Goal: Task Accomplishment & Management: Complete application form

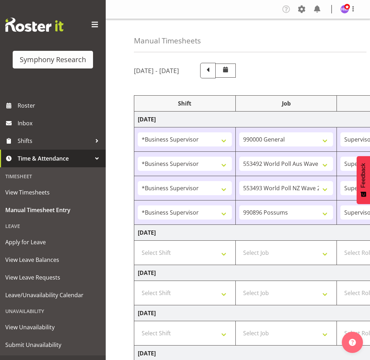
select select "1607"
select select "743"
select select "1607"
select select "10499"
select select "1607"
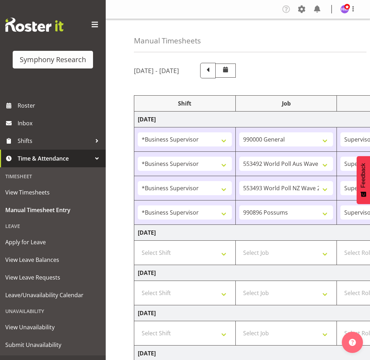
select select "10527"
select select "1607"
select select "10633"
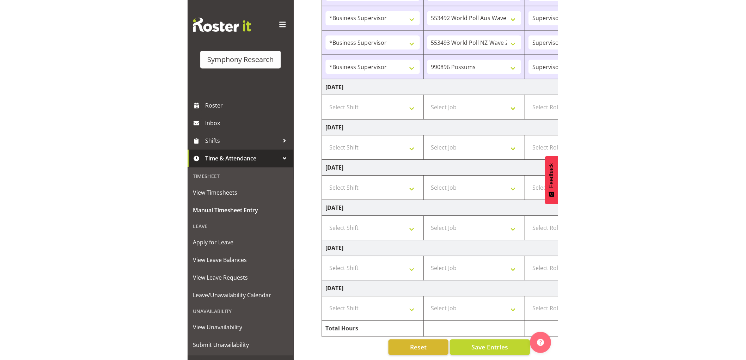
scroll to position [0, 258]
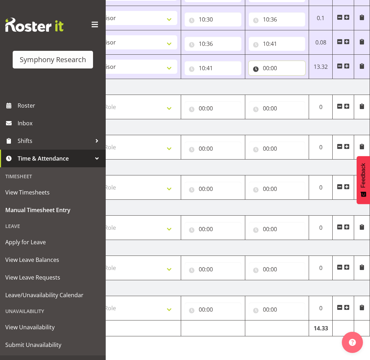
click at [266, 65] on input "00:00" at bounding box center [277, 68] width 57 height 14
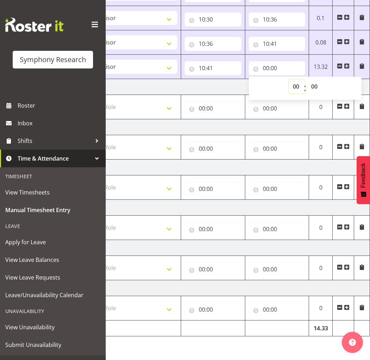
click at [290, 80] on select "00 01 02 03 04 05 06 07 08 09 10 11 12 13 14 15 16 17 18 19 20 21 22 23" at bounding box center [297, 86] width 16 height 14
select select "12"
click at [289, 79] on select "00 01 02 03 04 05 06 07 08 09 10 11 12 13 14 15 16 17 18 19 20 21 22 23" at bounding box center [297, 86] width 16 height 14
type input "12:00"
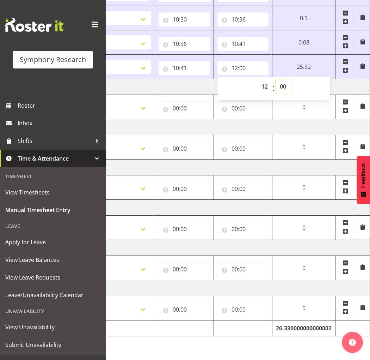
click at [283, 80] on select "00 01 02 03 04 05 06 07 08 09 10 11 12 13 14 15 16 17 18 19 20 21 22 23 24 25 2…" at bounding box center [284, 86] width 16 height 14
select select "15"
click at [276, 79] on select "00 01 02 03 04 05 06 07 08 09 10 11 12 13 14 15 16 17 18 19 20 21 22 23 24 25 2…" at bounding box center [284, 86] width 16 height 14
type input "12:15"
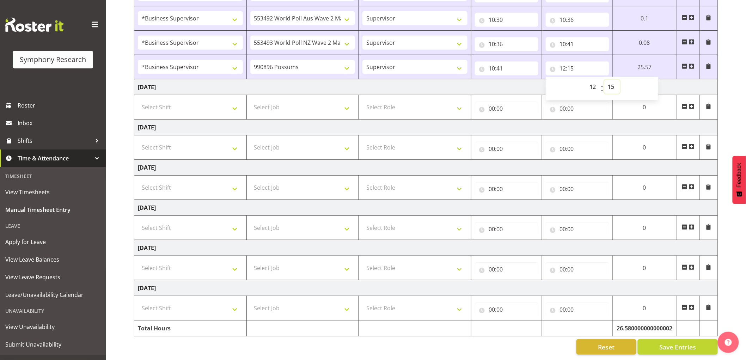
scroll to position [0, 0]
click at [370, 343] on span "Save Entries" at bounding box center [678, 347] width 37 height 9
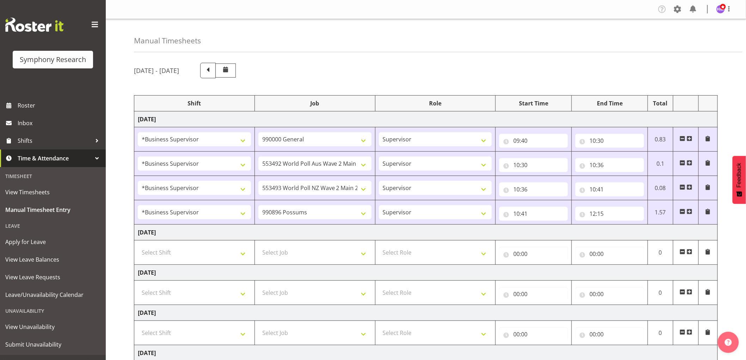
click at [370, 213] on span at bounding box center [690, 212] width 6 height 6
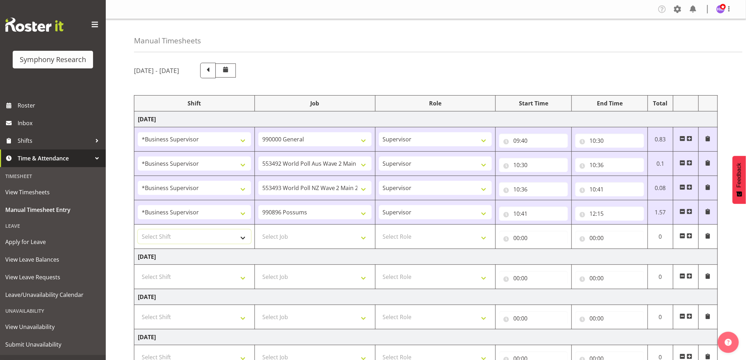
click at [218, 232] on select "Select Shift !!Weekend Residential (Roster IT Shift Label) *Business 9/10am ~ 4…" at bounding box center [194, 237] width 113 height 14
select select "1607"
click at [138, 230] on select "Select Shift !!Weekend Residential (Roster IT Shift Label) *Business 9/10am ~ 4…" at bounding box center [194, 237] width 113 height 14
click at [298, 238] on select "Select Job 550060 IF Admin 553492 World Poll Aus Wave 2 Main 2025 553493 World …" at bounding box center [315, 237] width 113 height 14
select select "10575"
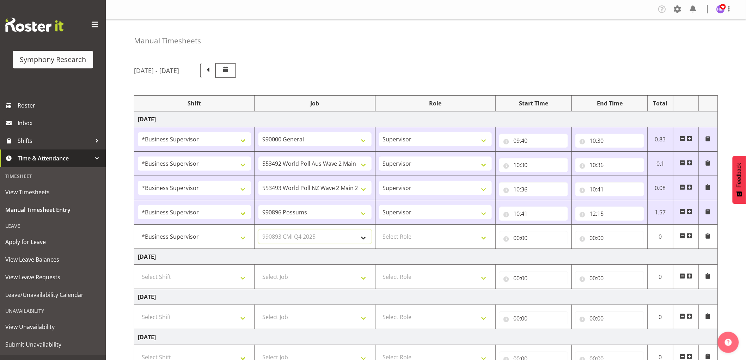
click at [259, 230] on select "Select Job 550060 IF Admin 553492 World Poll Aus Wave 2 Main 2025 553493 World …" at bounding box center [315, 237] width 113 height 14
drag, startPoint x: 442, startPoint y: 237, endPoint x: 444, endPoint y: 241, distance: 3.9
click at [370, 238] on select "Select Role Supervisor Interviewing Briefing" at bounding box center [435, 237] width 113 height 14
select select "45"
click at [370, 230] on select "Select Role Supervisor Interviewing Briefing" at bounding box center [435, 237] width 113 height 14
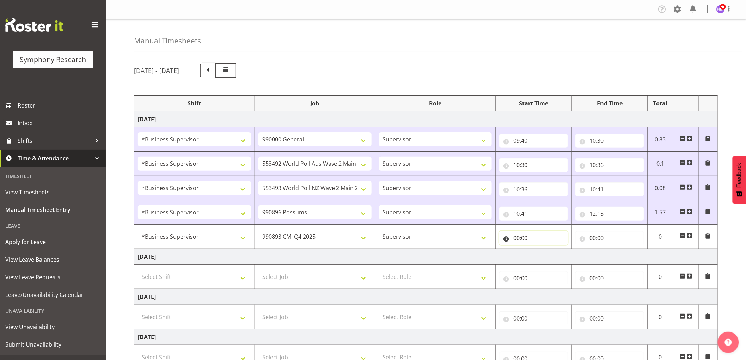
click at [370, 240] on input "00:00" at bounding box center [533, 238] width 69 height 14
drag, startPoint x: 547, startPoint y: 257, endPoint x: 541, endPoint y: 252, distance: 7.8
click at [370, 257] on select "00 01 02 03 04 05 06 07 08 09 10 11 12 13 14 15 16 17 18 19 20 21 22 23" at bounding box center [548, 256] width 16 height 14
select select "12"
click at [370, 250] on select "00 01 02 03 04 05 06 07 08 09 10 11 12 13 14 15 16 17 18 19 20 21 22 23" at bounding box center [548, 256] width 16 height 14
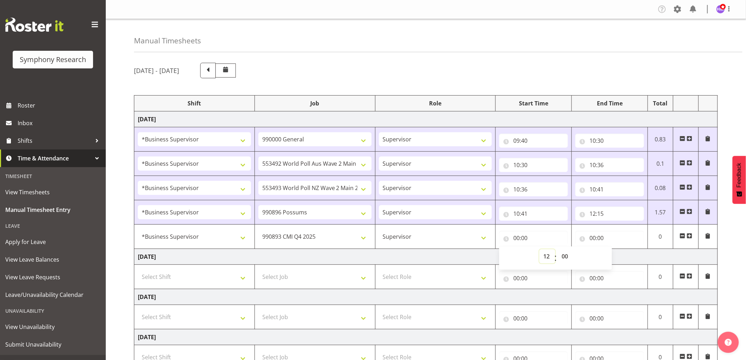
type input "12:00"
drag, startPoint x: 564, startPoint y: 258, endPoint x: 567, endPoint y: 260, distance: 3.6
click at [370, 259] on select "00 01 02 03 04 05 06 07 08 09 10 11 12 13 14 15 16 17 18 19 20 21 22 23 24 25 2…" at bounding box center [566, 256] width 16 height 14
select select "15"
click at [370, 250] on select "00 01 02 03 04 05 06 07 08 09 10 11 12 13 14 15 16 17 18 19 20 21 22 23 24 25 2…" at bounding box center [566, 256] width 16 height 14
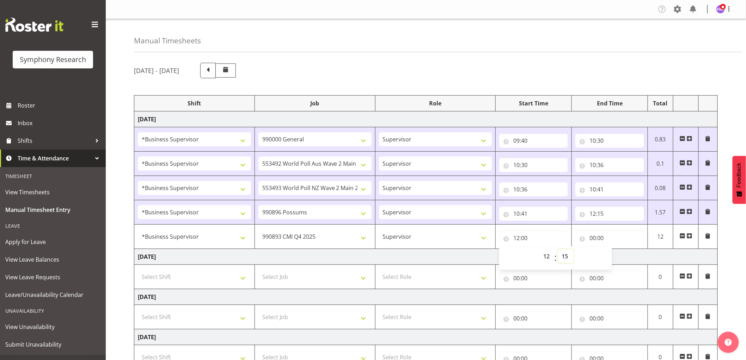
type input "12:15"
click at [370, 79] on div "[DATE] - [DATE] Shift Job Role Start Time End Time Total [DATE] !!Weekend Resid…" at bounding box center [440, 293] width 612 height 472
click at [370, 77] on div "[DATE] - [DATE]" at bounding box center [426, 71] width 584 height 16
click at [370, 66] on div "[DATE] - [DATE]" at bounding box center [426, 71] width 584 height 16
click at [370, 232] on input "00:00" at bounding box center [610, 238] width 69 height 14
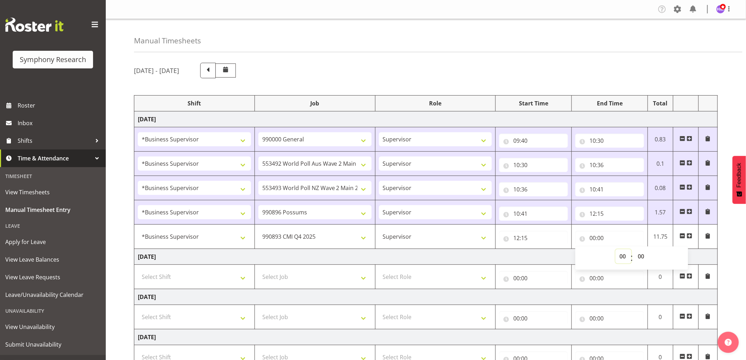
click at [370, 253] on select "00 01 02 03 04 05 06 07 08 09 10 11 12 13 14 15 16 17 18 19 20 21 22 23" at bounding box center [624, 256] width 16 height 14
select select "12"
click at [370, 250] on select "00 01 02 03 04 05 06 07 08 09 10 11 12 13 14 15 16 17 18 19 20 21 22 23" at bounding box center [624, 256] width 16 height 14
type input "12:00"
drag, startPoint x: 650, startPoint y: 258, endPoint x: 658, endPoint y: 263, distance: 9.0
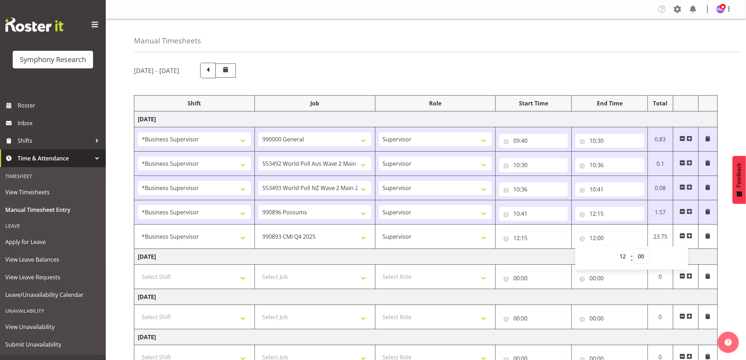
click at [370, 258] on div "00 01 02 03 04 05 06 07 08 09 10 11 12 13 14 15 16 17 18 19 20 21 22 23 : 00 01…" at bounding box center [632, 258] width 113 height 18
select select "30"
click at [370, 250] on select "00 01 02 03 04 05 06 07 08 09 10 11 12 13 14 15 16 17 18 19 20 21 22 23 24 25 2…" at bounding box center [642, 256] width 16 height 14
type input "12:30"
click at [370, 80] on div "[DATE] - [DATE] Shift Job Role Start Time End Time Total [DATE] !!Weekend Resid…" at bounding box center [440, 293] width 612 height 472
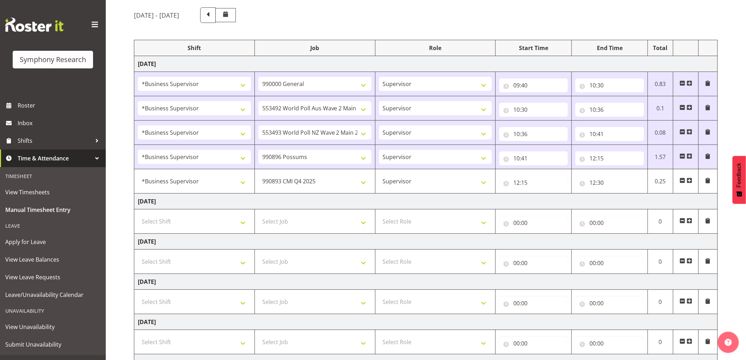
scroll to position [176, 0]
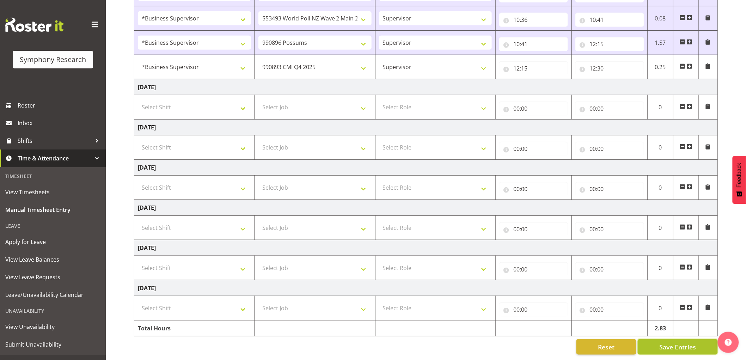
click at [370, 345] on span "Save Entries" at bounding box center [678, 347] width 37 height 9
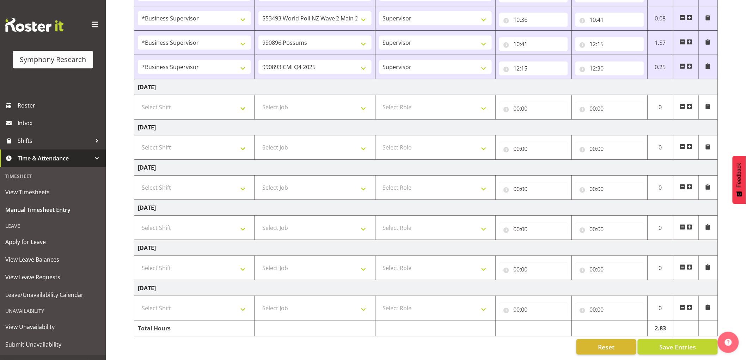
click at [370, 63] on span at bounding box center [690, 66] width 6 height 6
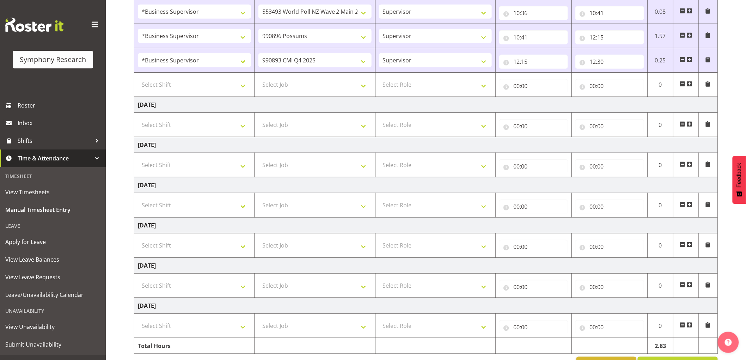
click at [212, 95] on td "Select Shift !!Weekend Residential (Roster IT Shift Label) *Business 9/10am ~ 4…" at bounding box center [194, 85] width 121 height 24
click at [212, 87] on select "Select Shift !!Weekend Residential (Roster IT Shift Label) *Business 9/10am ~ 4…" at bounding box center [194, 85] width 113 height 14
select select "1607"
click at [138, 78] on select "Select Shift !!Weekend Residential (Roster IT Shift Label) *Business 9/10am ~ 4…" at bounding box center [194, 85] width 113 height 14
click at [294, 91] on select "Select Job 550060 IF Admin 553492 World Poll Aus Wave 2 Main 2025 553493 World …" at bounding box center [315, 85] width 113 height 14
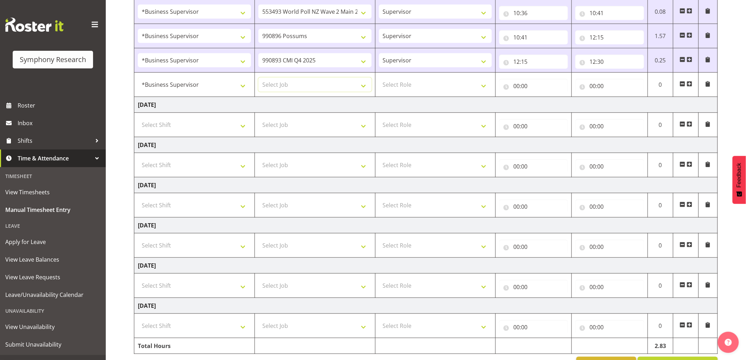
select select "10587"
click at [259, 78] on select "Select Job 550060 IF Admin 553492 World Poll Aus Wave 2 Main 2025 553493 World …" at bounding box center [315, 85] width 113 height 14
click at [370, 92] on select "Select Role Supervisor Interviewing Briefing" at bounding box center [435, 85] width 113 height 14
select select "45"
click at [370, 78] on select "Select Role Supervisor Interviewing Briefing" at bounding box center [435, 85] width 113 height 14
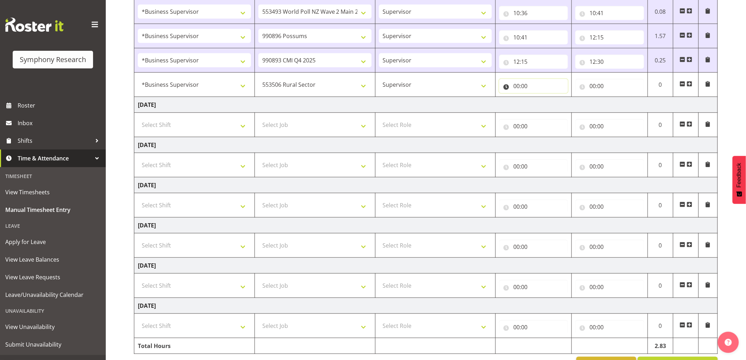
drag, startPoint x: 515, startPoint y: 88, endPoint x: 518, endPoint y: 96, distance: 8.3
click at [370, 89] on input "00:00" at bounding box center [533, 86] width 69 height 14
click at [370, 109] on select "00 01 02 03 04 05 06 07 08 09 10 11 12 13 14 15 16 17 18 19 20 21 22 23" at bounding box center [548, 104] width 16 height 14
select select "12"
click at [370, 98] on select "00 01 02 03 04 05 06 07 08 09 10 11 12 13 14 15 16 17 18 19 20 21 22 23" at bounding box center [548, 104] width 16 height 14
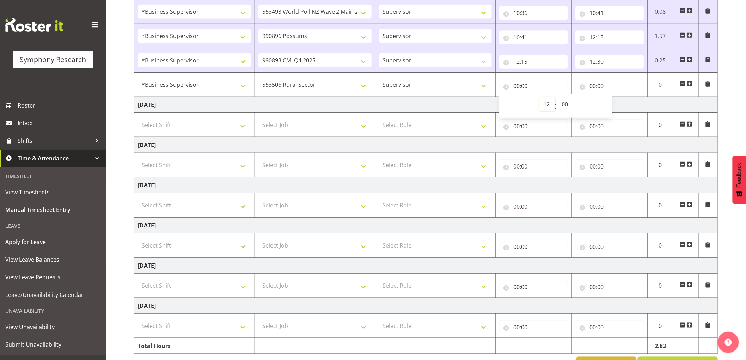
type input "12:00"
click at [370, 107] on select "00 01 02 03 04 05 06 07 08 09 10 11 12 13 14 15 16 17 18 19 20 21 22 23 24 25 2…" at bounding box center [566, 104] width 16 height 14
select select "30"
click at [370, 98] on select "00 01 02 03 04 05 06 07 08 09 10 11 12 13 14 15 16 17 18 19 20 21 22 23 24 25 2…" at bounding box center [566, 104] width 16 height 14
type input "12:30"
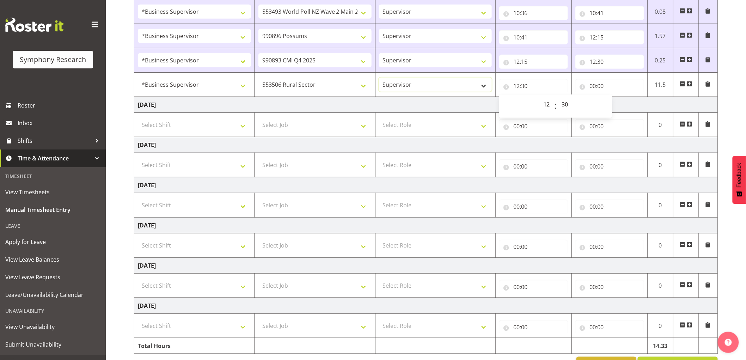
click at [370, 87] on select "Supervisor Interviewing Briefing" at bounding box center [435, 85] width 113 height 14
select select "47"
click at [370, 78] on select "Supervisor Interviewing Briefing" at bounding box center [435, 85] width 113 height 14
click at [370, 107] on td "[DATE]" at bounding box center [426, 105] width 584 height 16
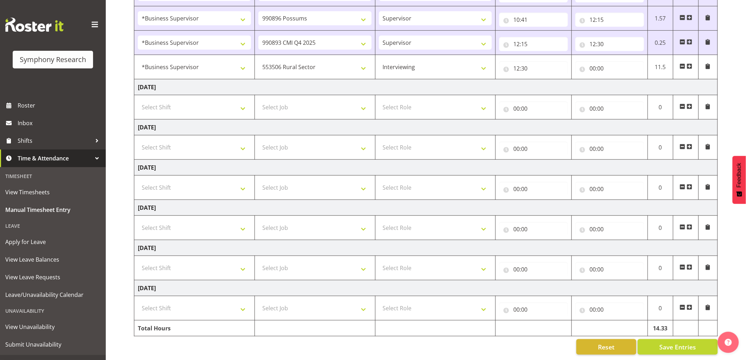
scroll to position [200, 0]
click at [370, 344] on span "Save Entries" at bounding box center [678, 347] width 37 height 9
